Goal: Task Accomplishment & Management: Complete application form

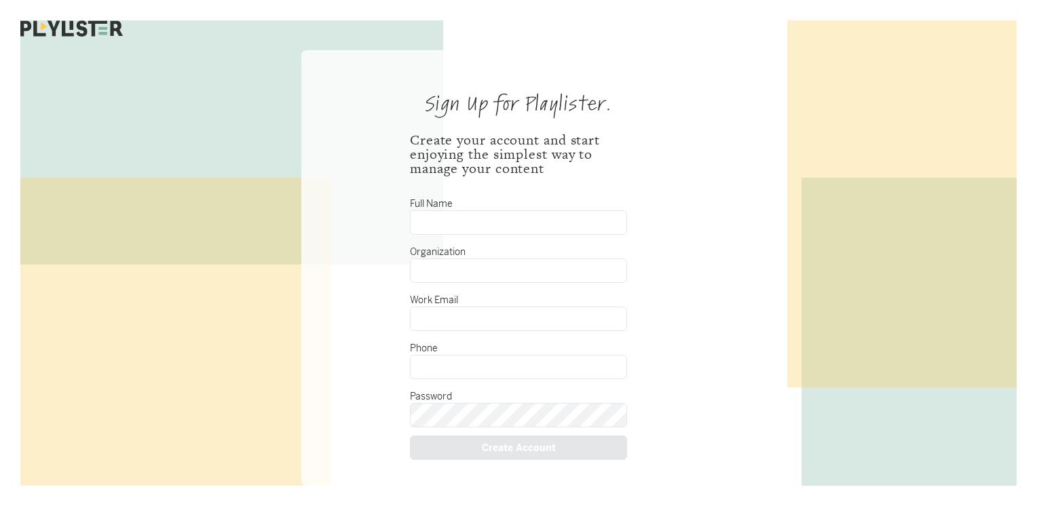
click at [497, 225] on input "Full Name" at bounding box center [518, 222] width 217 height 24
click at [675, 165] on div "Sign Up for Playlister. Create your account and start enjoying the simplest way…" at bounding box center [518, 268] width 434 height 436
click at [545, 226] on input "Full Name" at bounding box center [518, 222] width 217 height 24
click at [545, 226] on input "[PERSON_NAME]" at bounding box center [518, 222] width 217 height 24
click at [545, 225] on input "[PERSON_NAME]" at bounding box center [518, 222] width 217 height 24
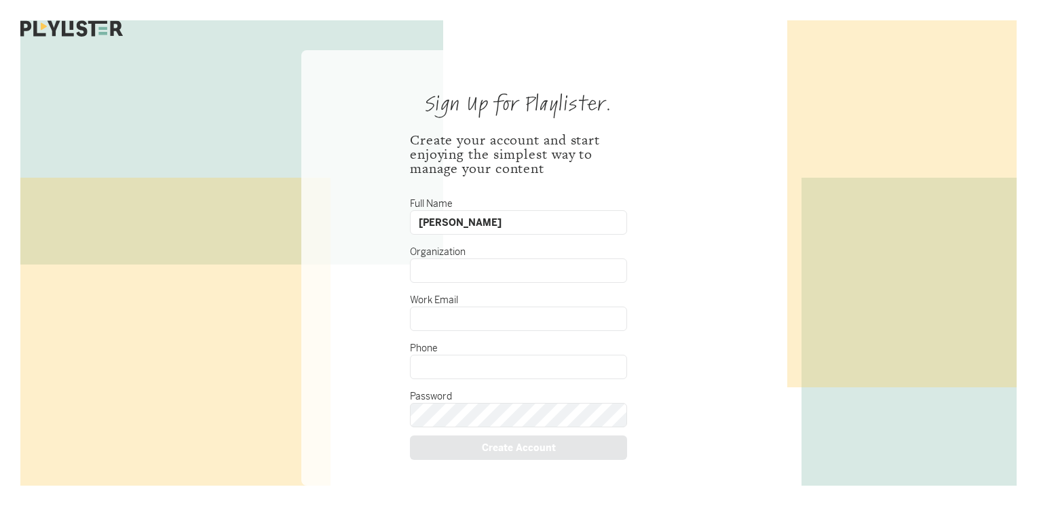
type input "[PERSON_NAME]"
type input "First Frisco [DEMOGRAPHIC_DATA]"
type input "[PERSON_NAME][EMAIL_ADDRESS][DOMAIN_NAME]"
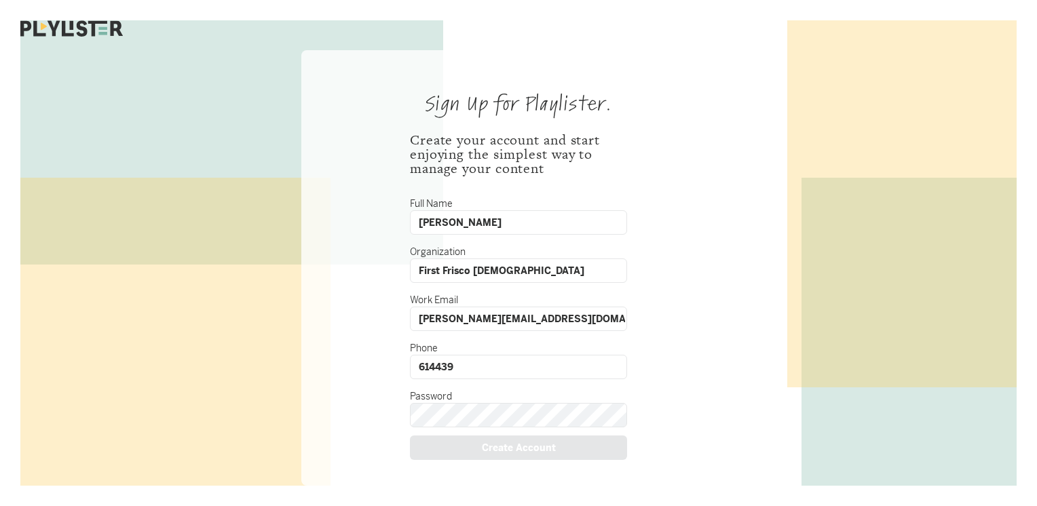
type input "6144391933"
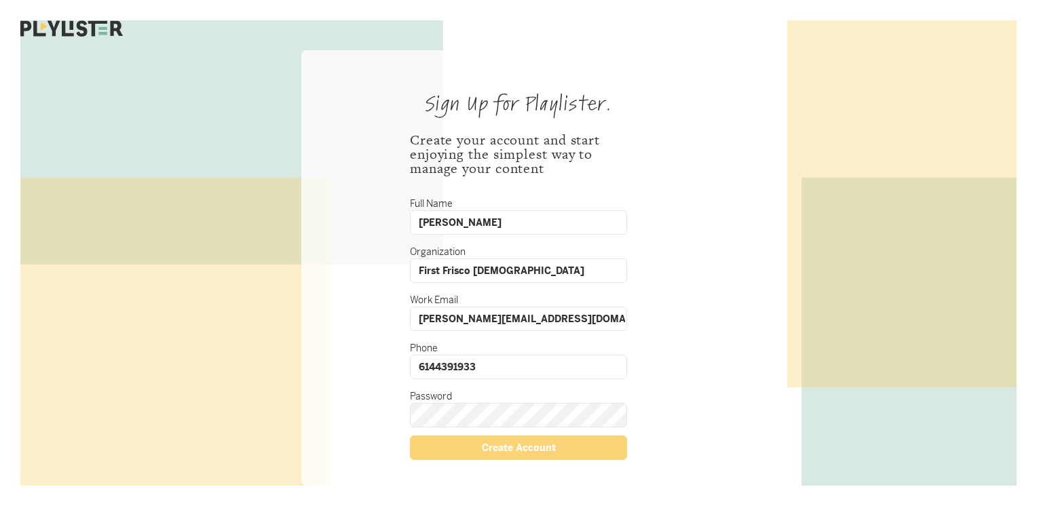
click at [537, 449] on div "Create Account" at bounding box center [518, 448] width 217 height 24
